Goal: Navigation & Orientation: Find specific page/section

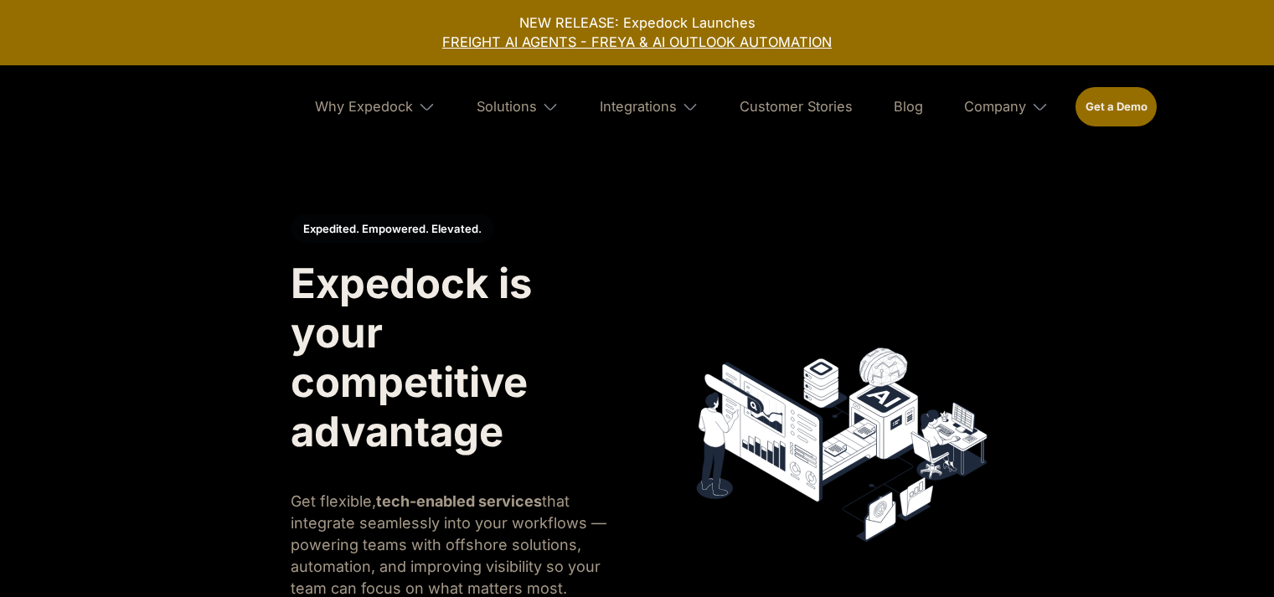
select select
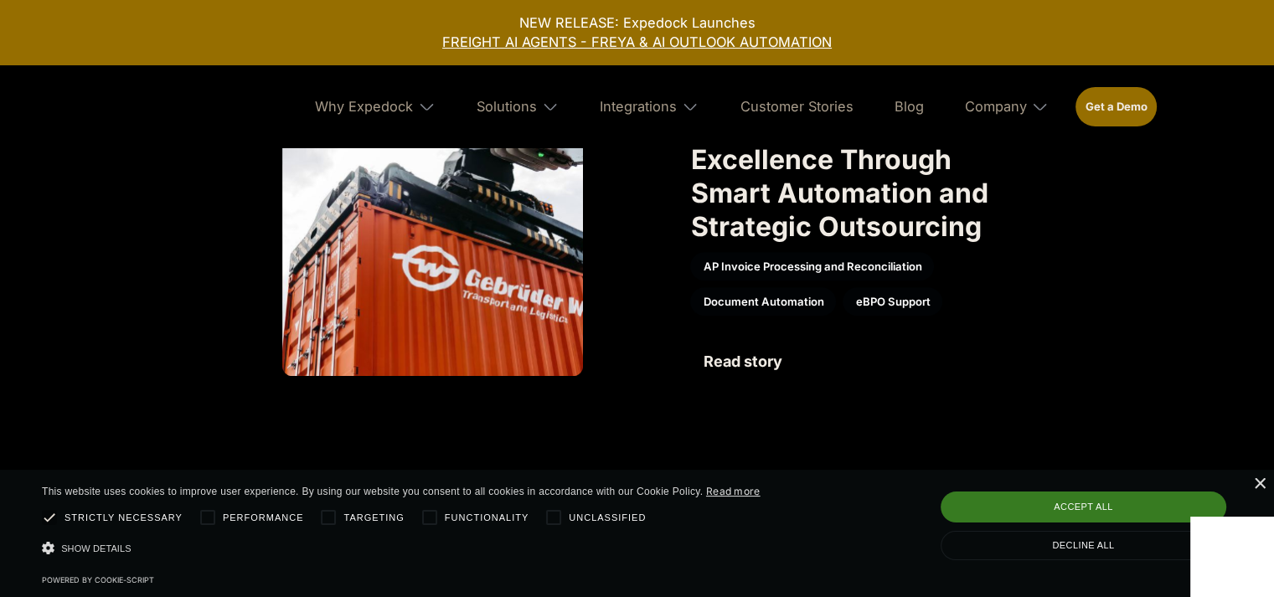
scroll to position [1360, 0]
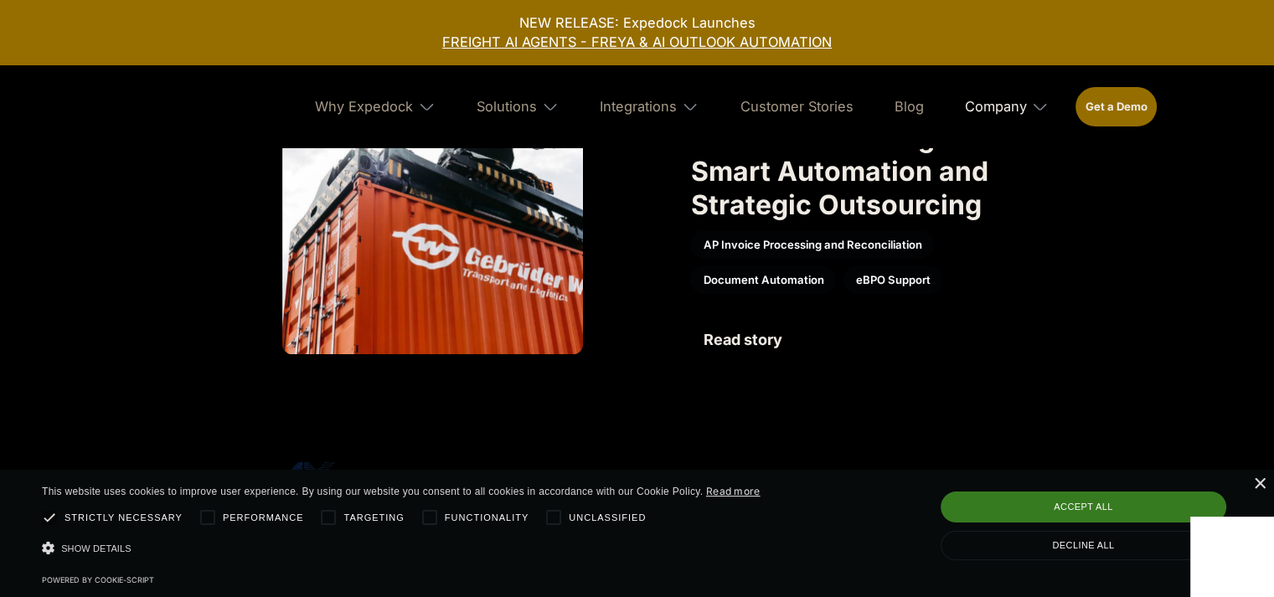
click at [1003, 109] on div "Company" at bounding box center [995, 106] width 62 height 17
click at [1003, 172] on link "About Us" at bounding box center [1006, 169] width 111 height 44
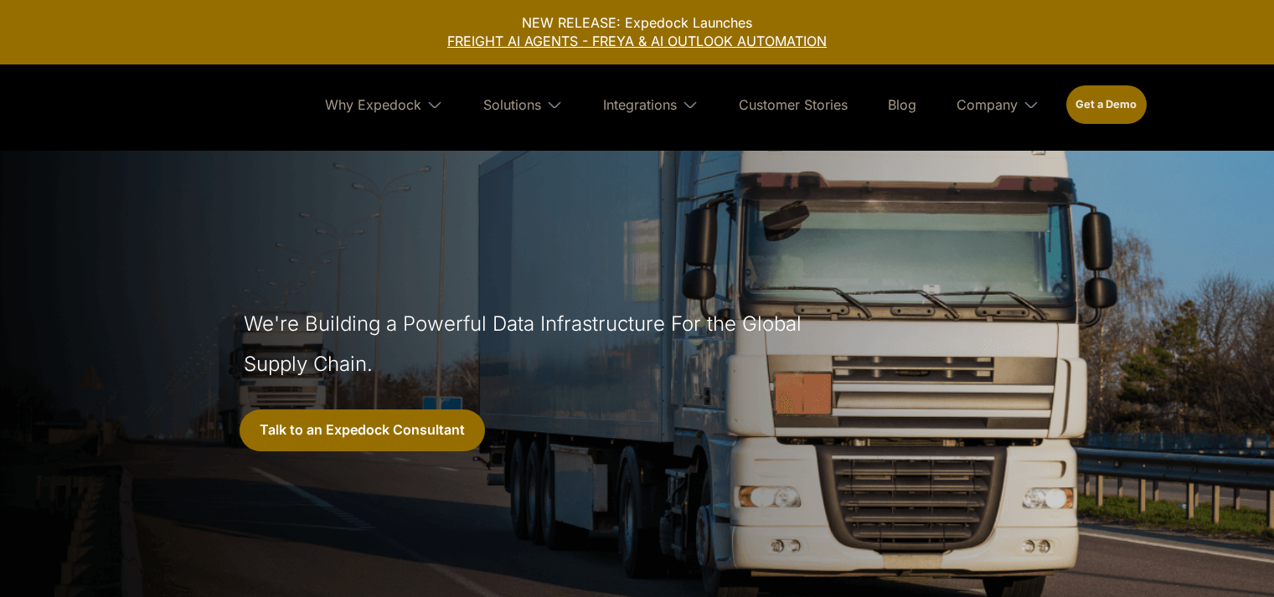
select select
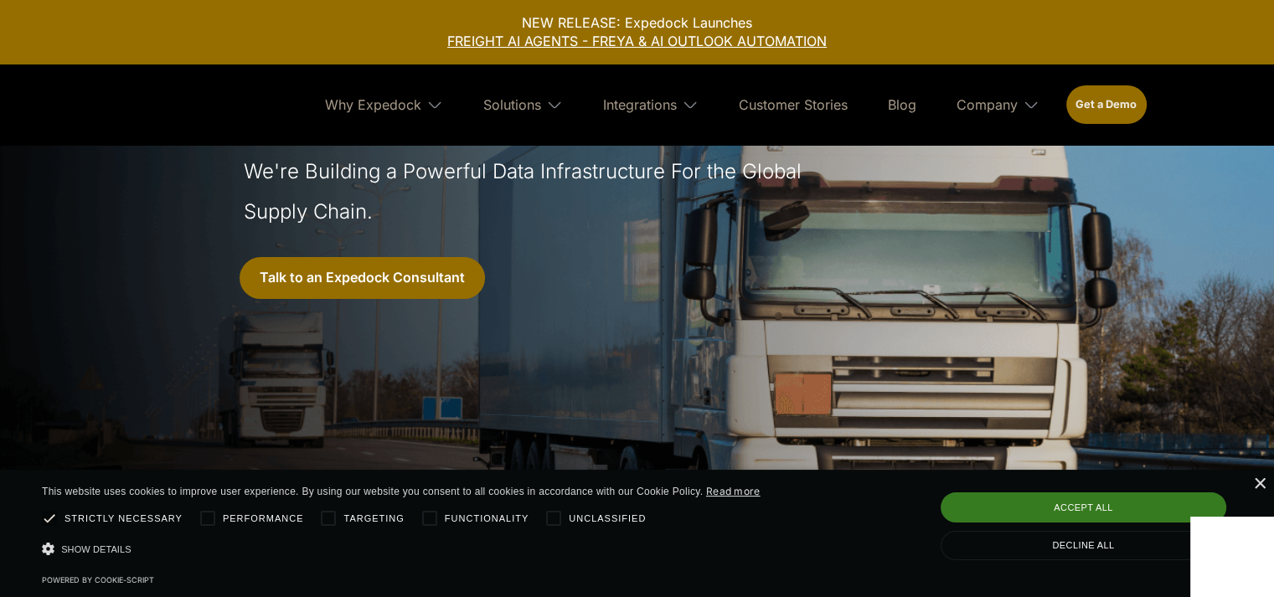
scroll to position [152, 0]
click at [988, 106] on div "Company" at bounding box center [987, 104] width 61 height 17
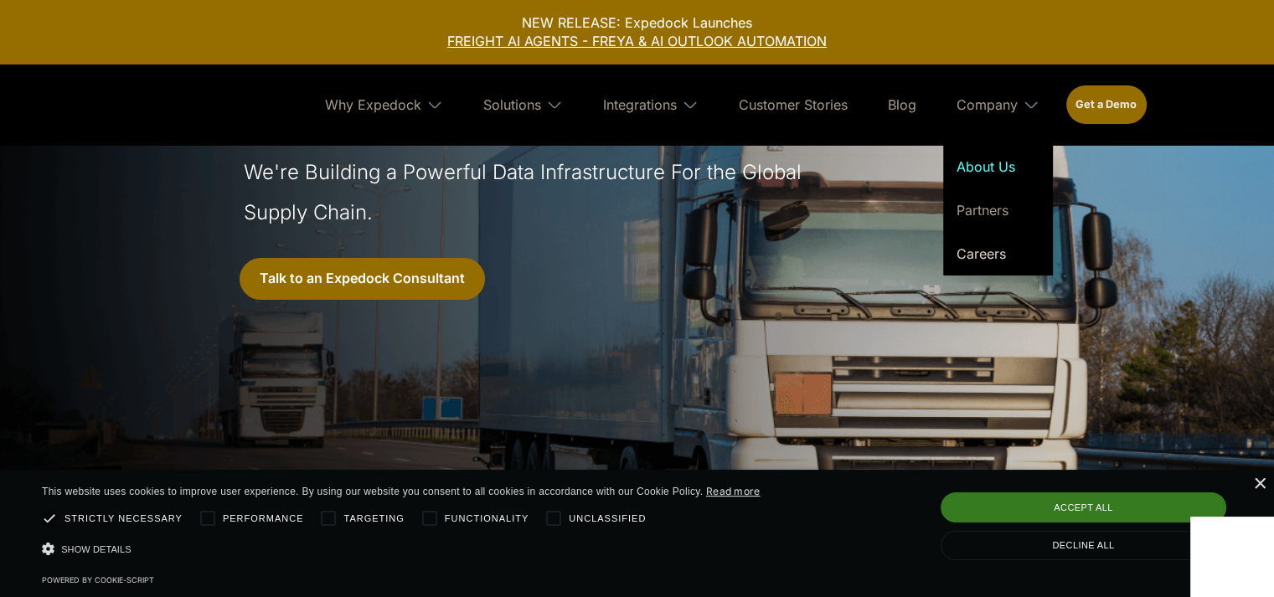
click at [980, 250] on link "Careers" at bounding box center [998, 254] width 110 height 44
